Goal: Information Seeking & Learning: Learn about a topic

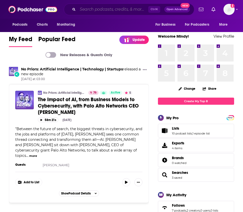
click at [89, 10] on input "Search podcasts, credits, & more..." at bounding box center [113, 9] width 71 height 8
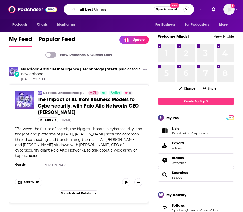
type input "all best things"
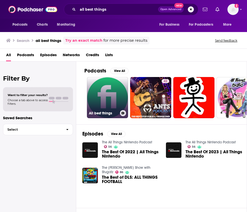
click at [120, 93] on link "All best things" at bounding box center [107, 97] width 41 height 41
